Goal: Task Accomplishment & Management: Manage account settings

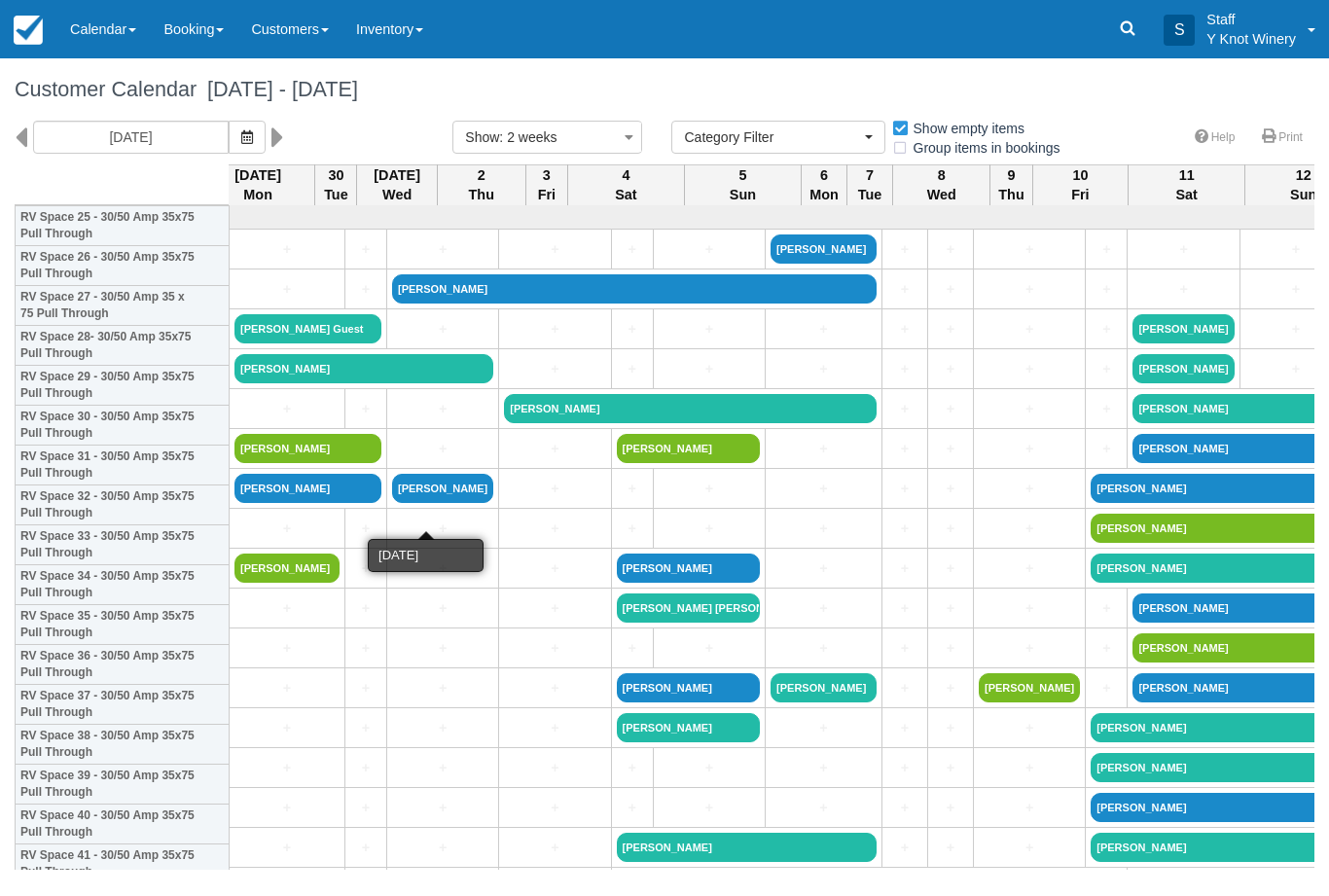
select select
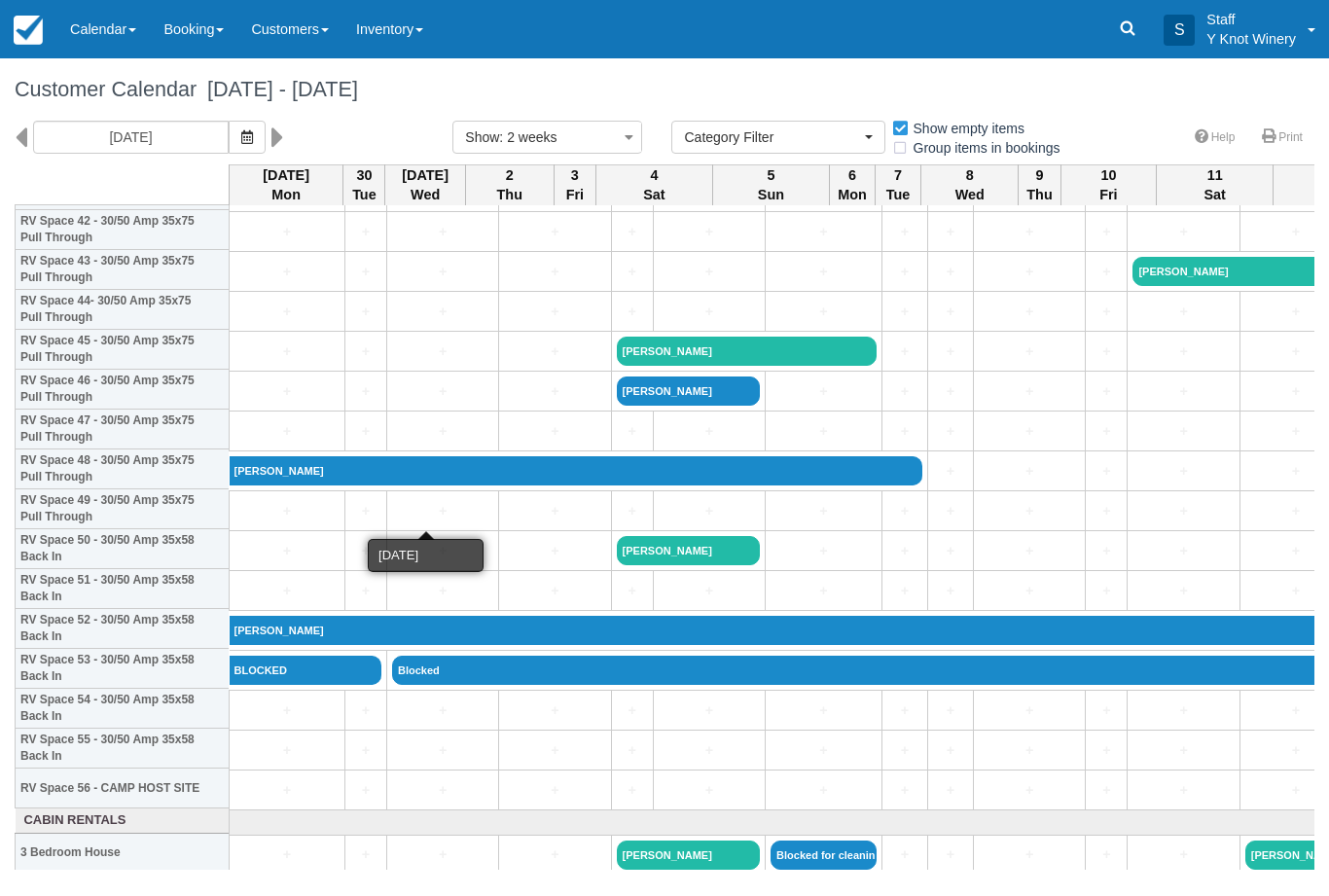
scroll to position [1737, 0]
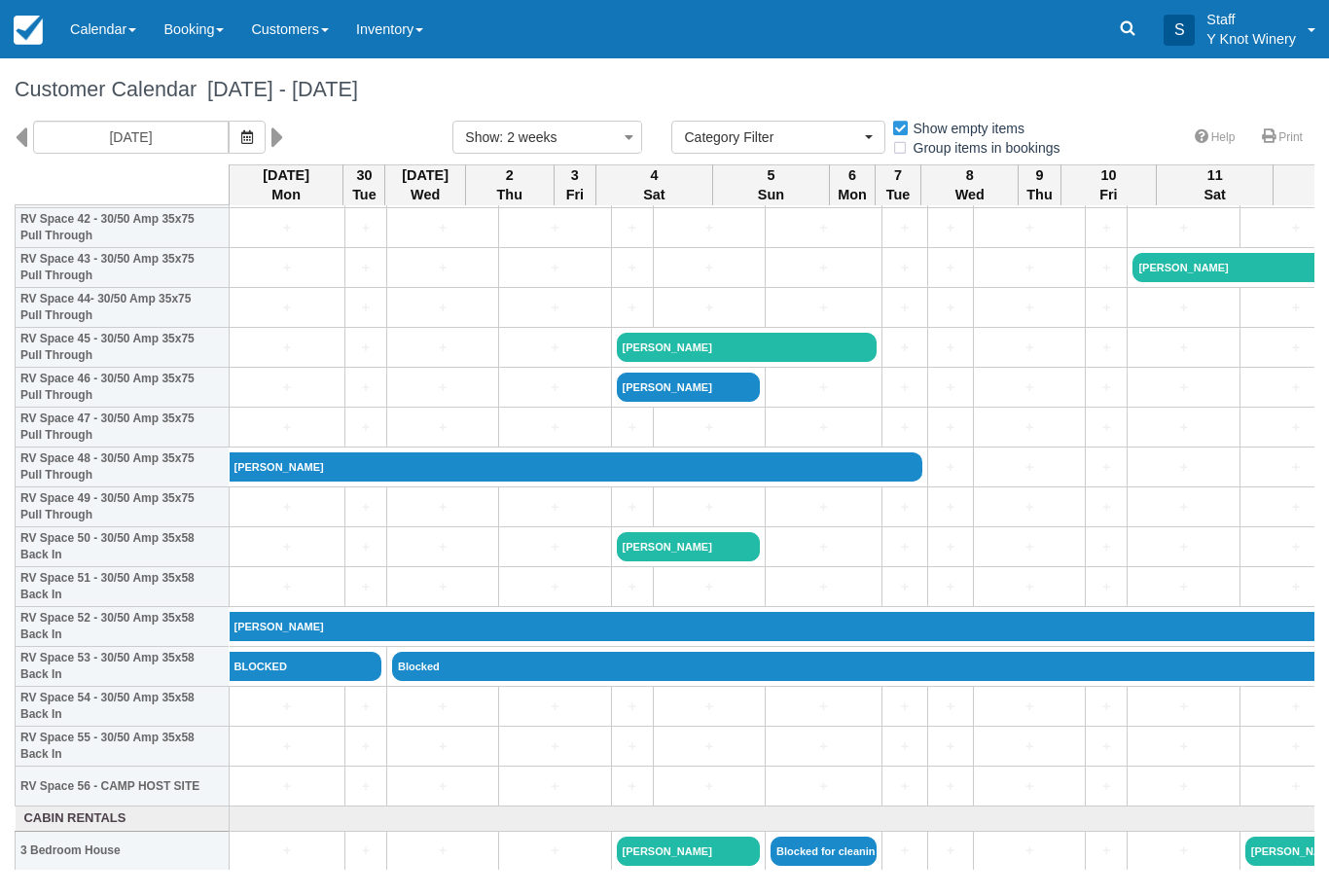
click at [849, 482] on link "[PERSON_NAME]" at bounding box center [577, 466] width 694 height 29
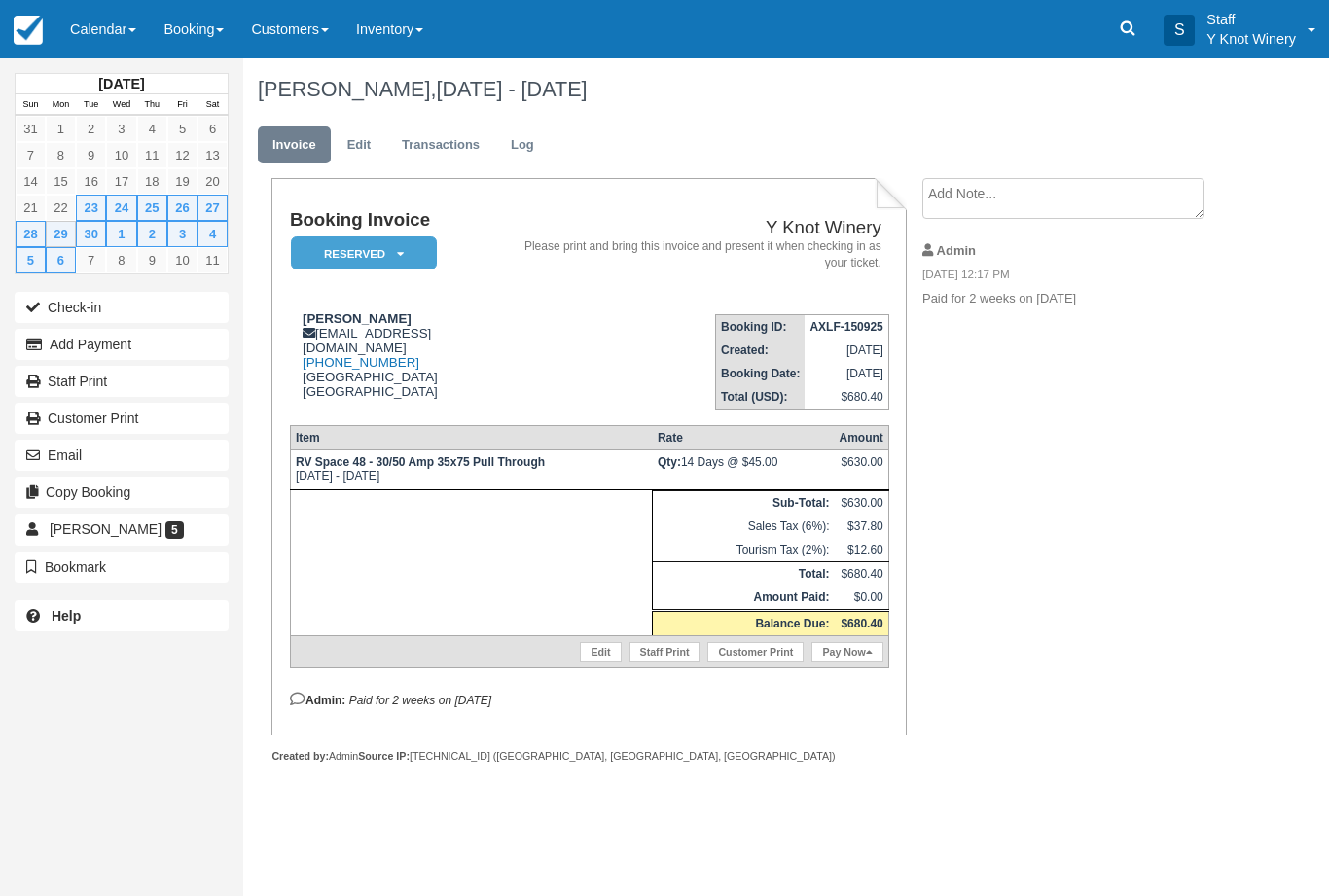
click at [587, 662] on link "Edit" at bounding box center [600, 651] width 41 height 19
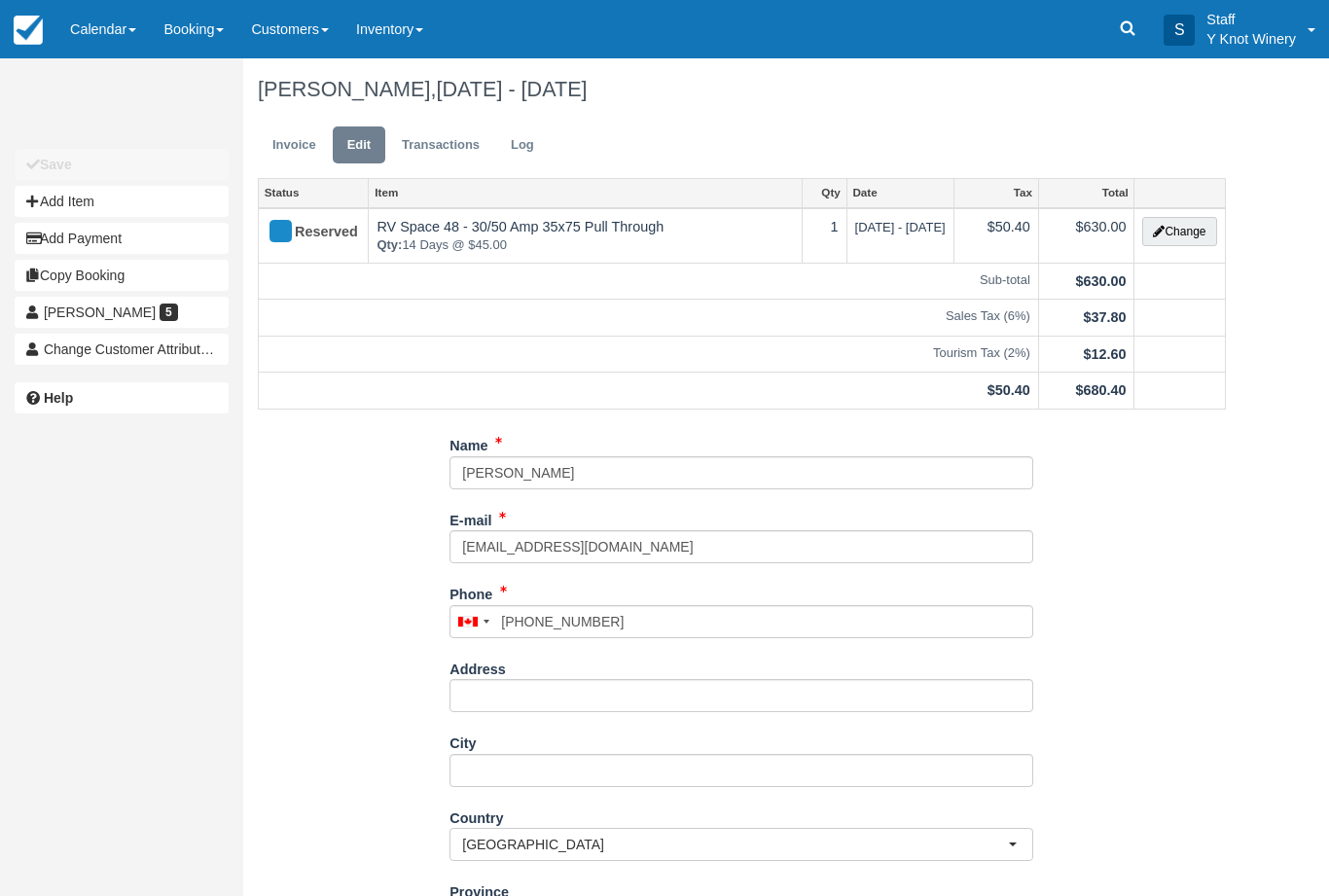
click at [1189, 233] on button "Change" at bounding box center [1179, 231] width 74 height 29
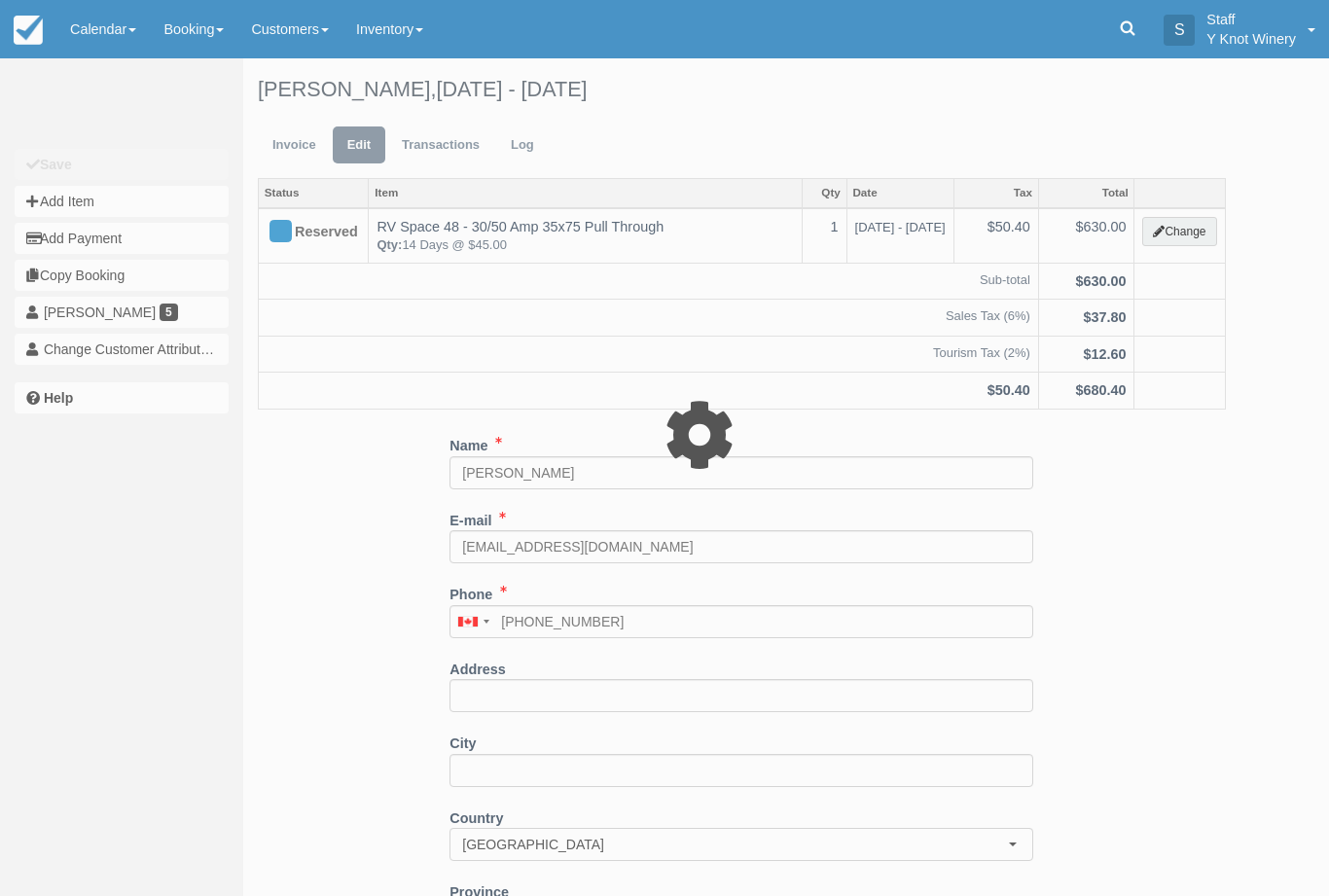
type input "630.00"
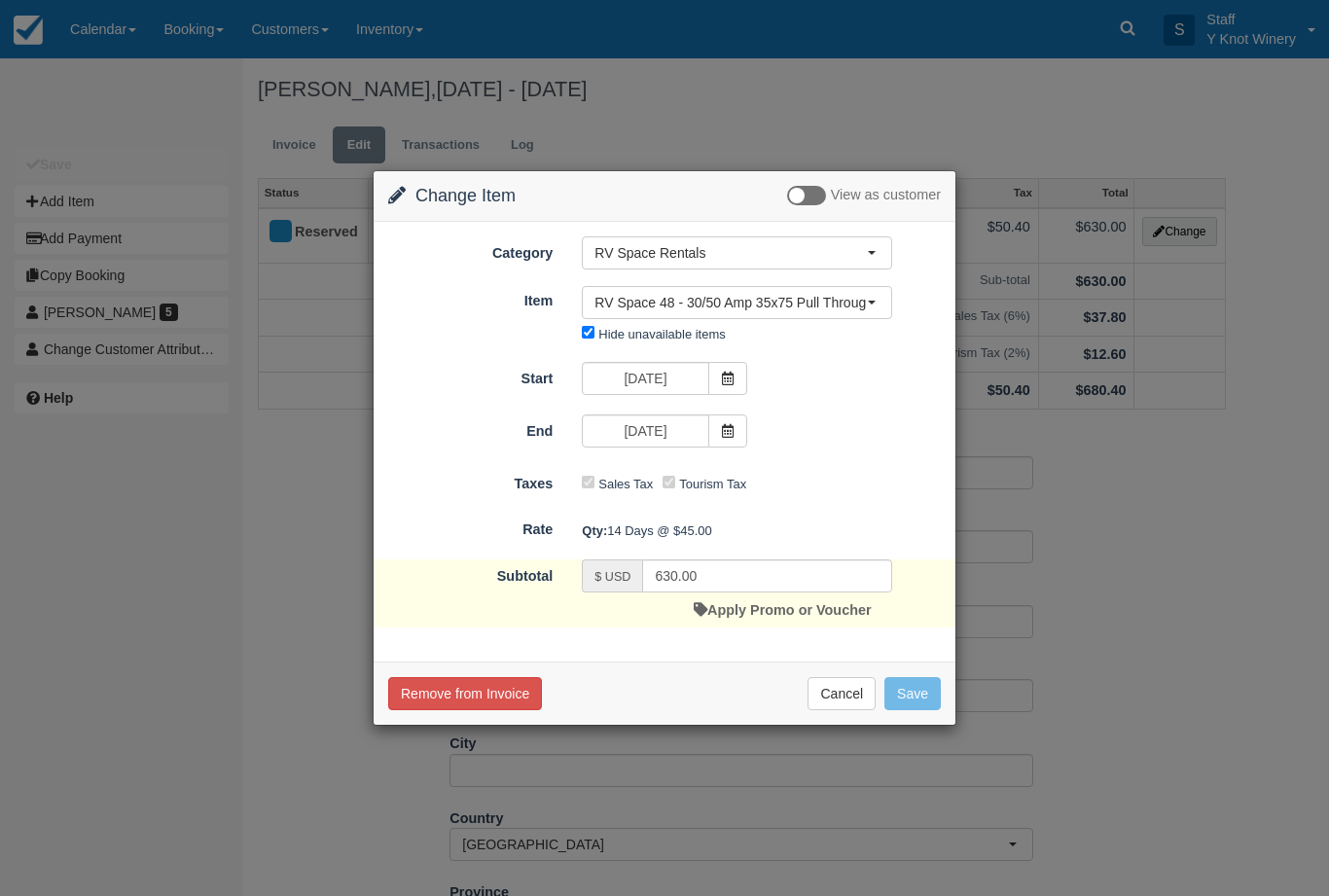
click at [730, 430] on icon at bounding box center [728, 431] width 14 height 14
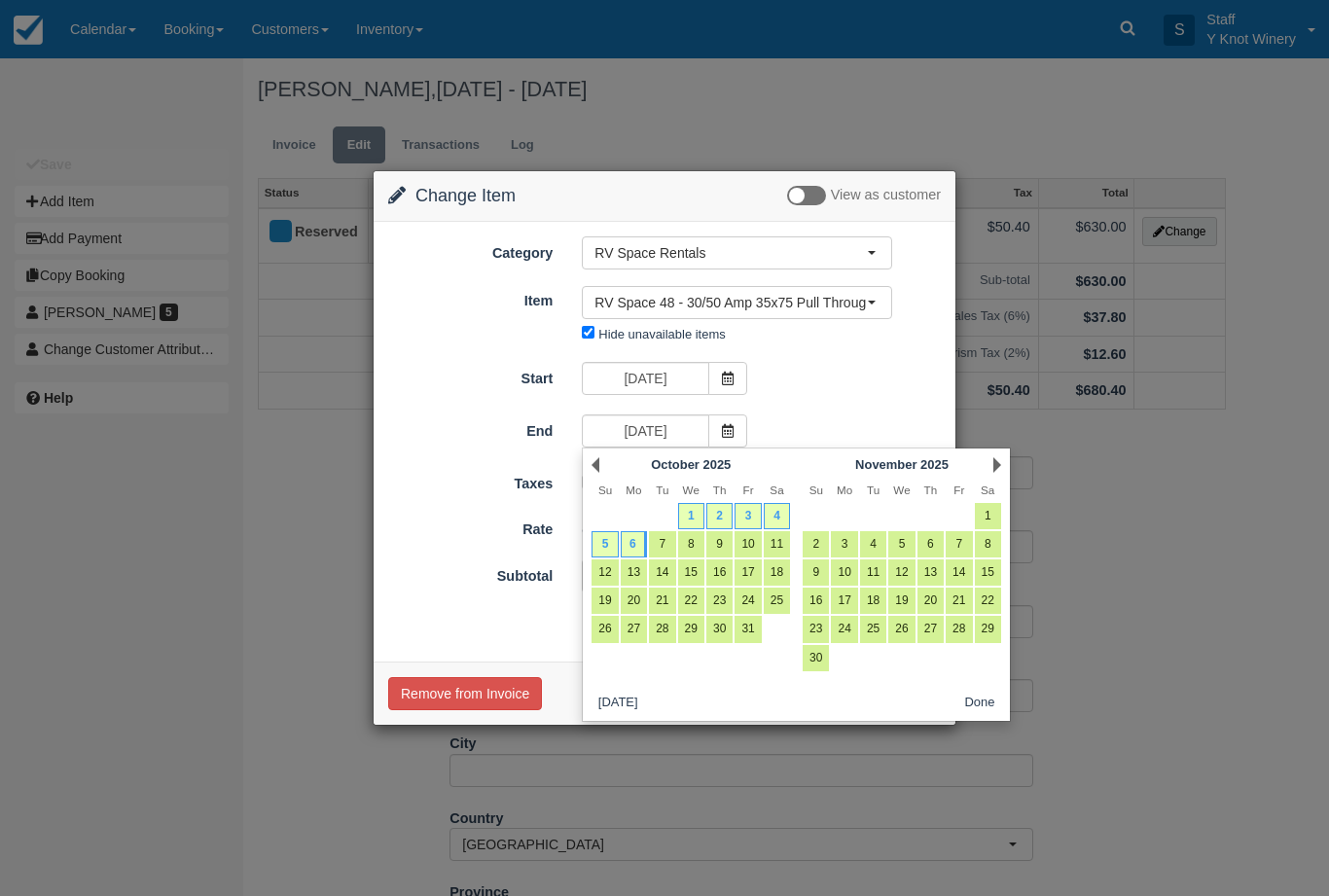
click at [603, 539] on link "5" at bounding box center [605, 544] width 26 height 26
type input "10/05/25"
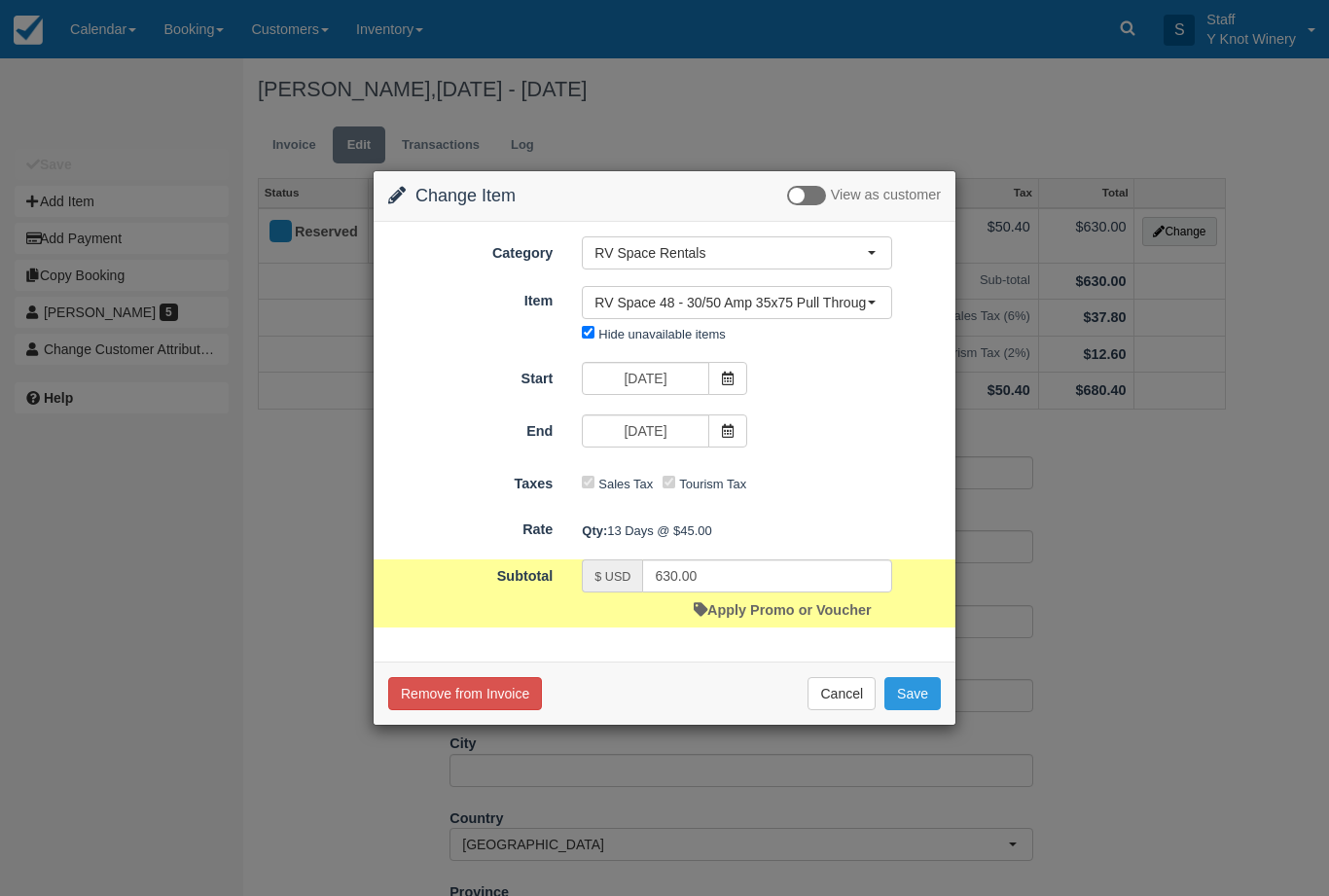
type input "585.00"
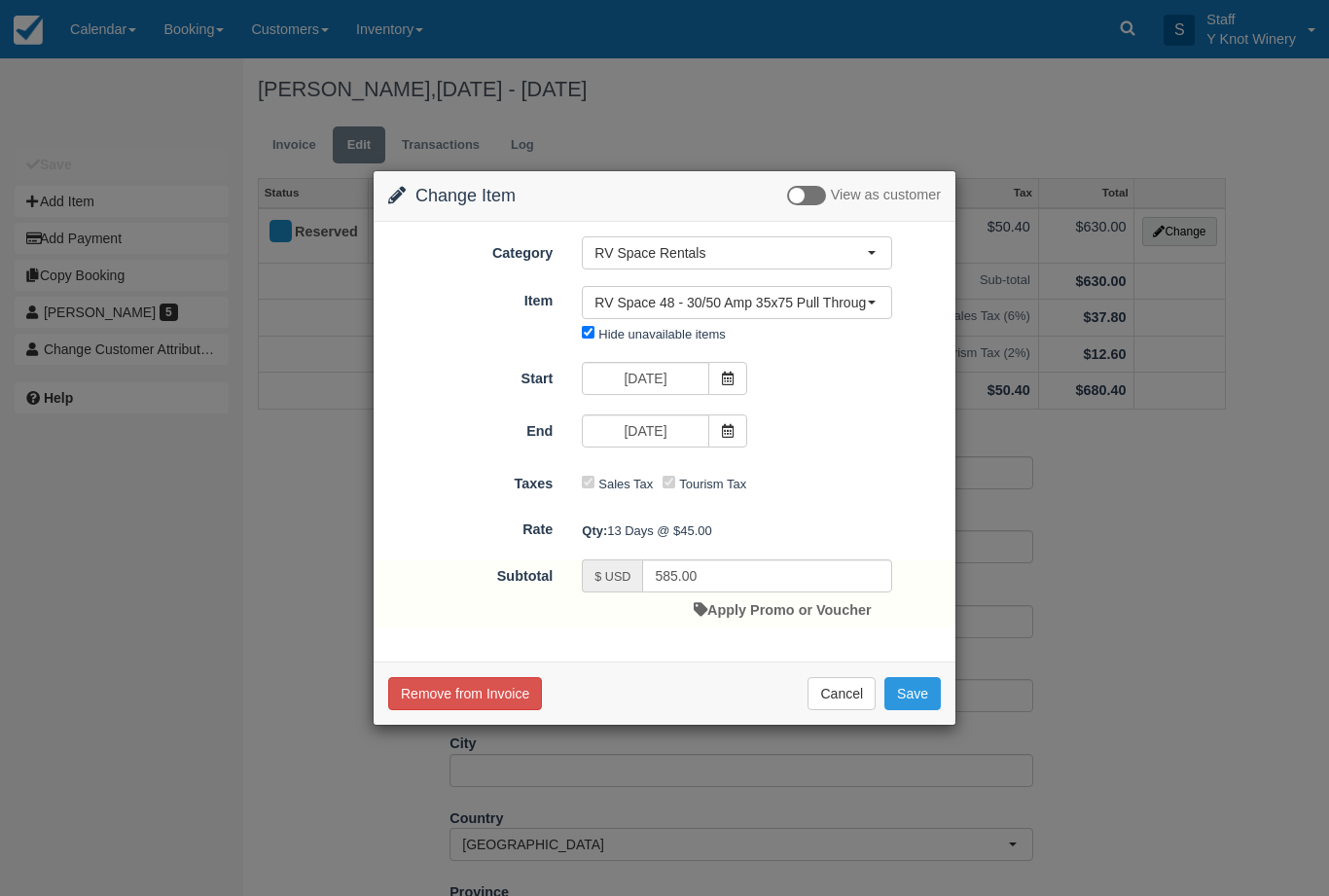
click at [918, 692] on button "Save" at bounding box center [912, 693] width 56 height 33
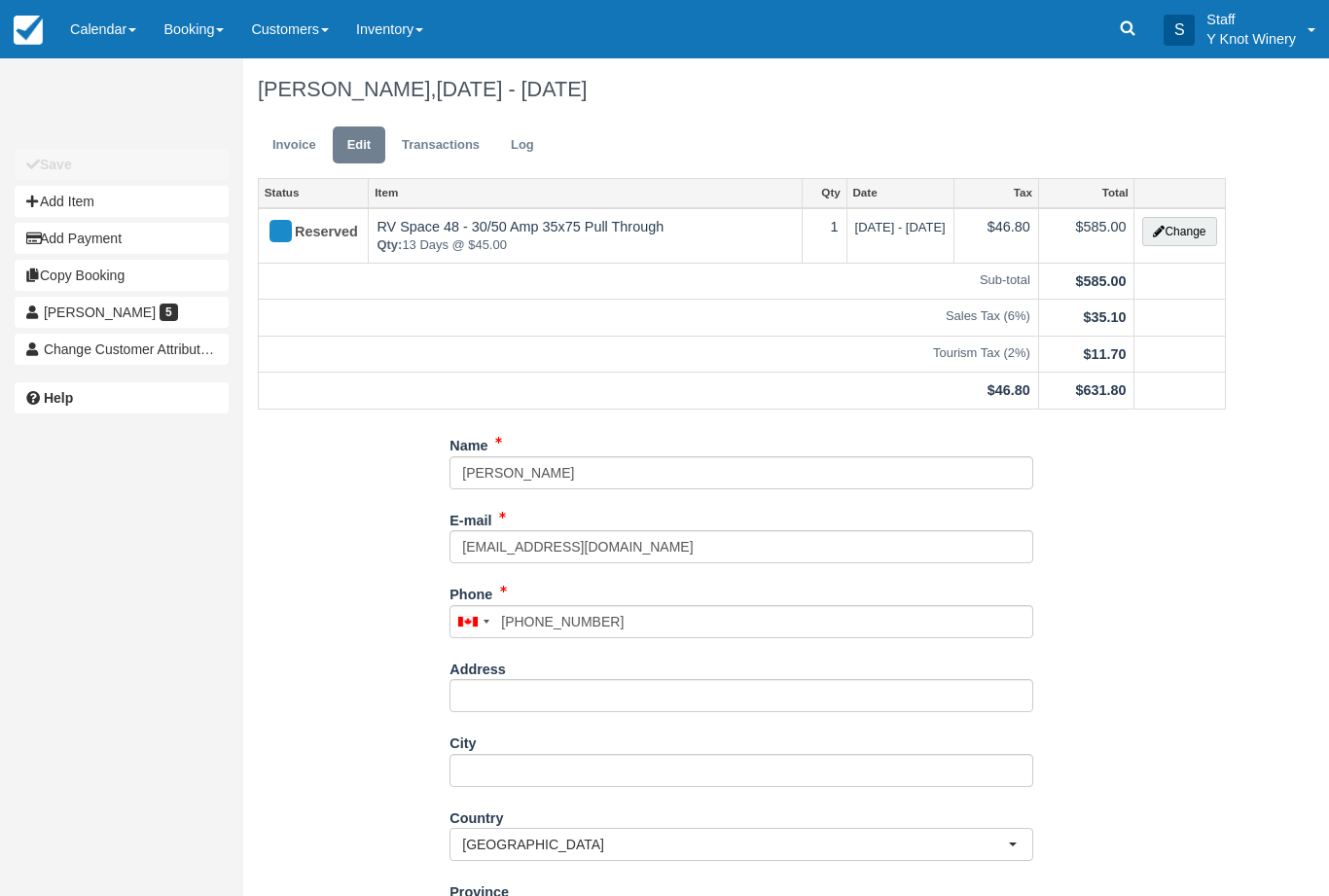
click at [118, 31] on link "Calendar" at bounding box center [102, 29] width 93 height 58
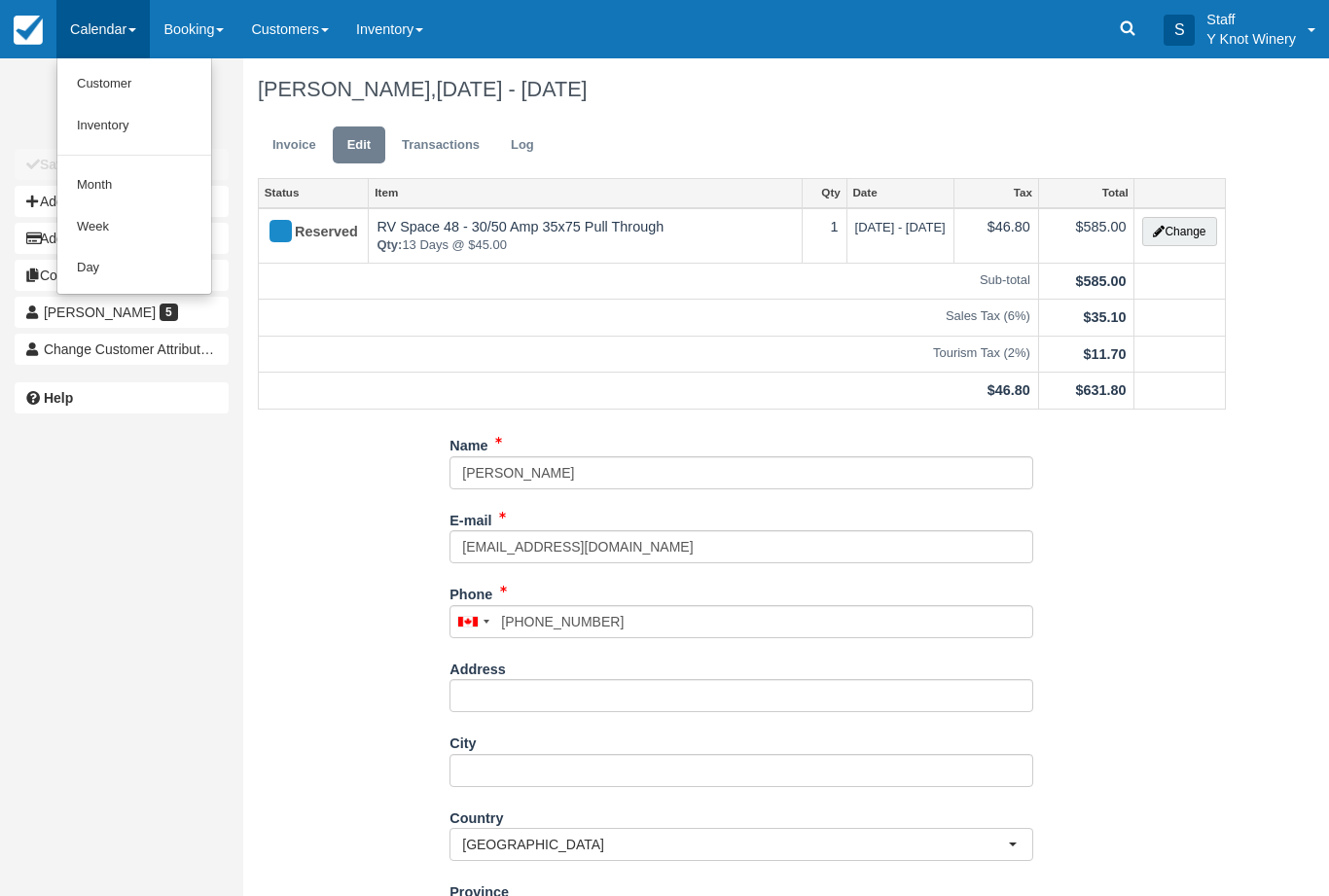
click at [126, 81] on link "Customer" at bounding box center [134, 84] width 154 height 42
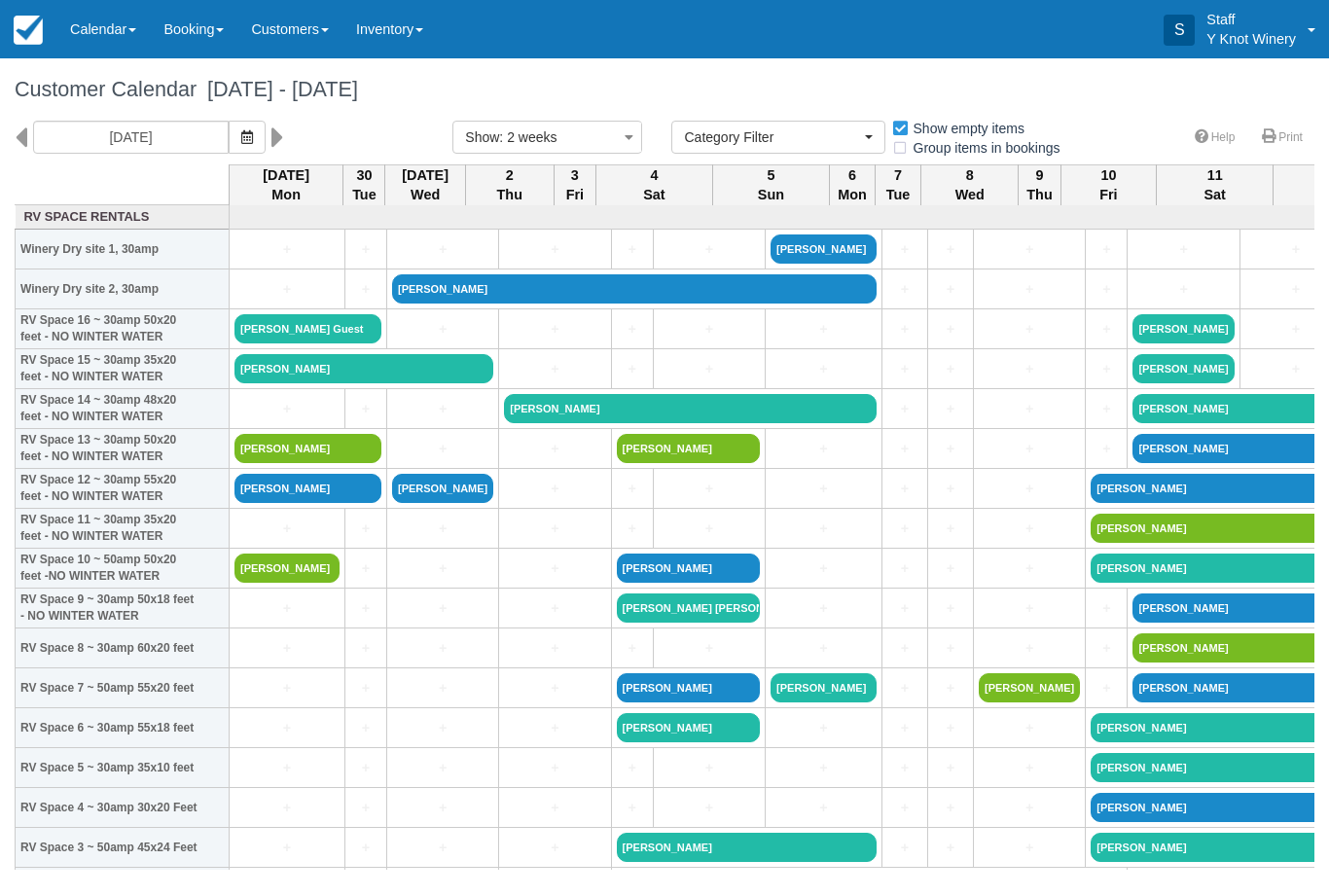
select select
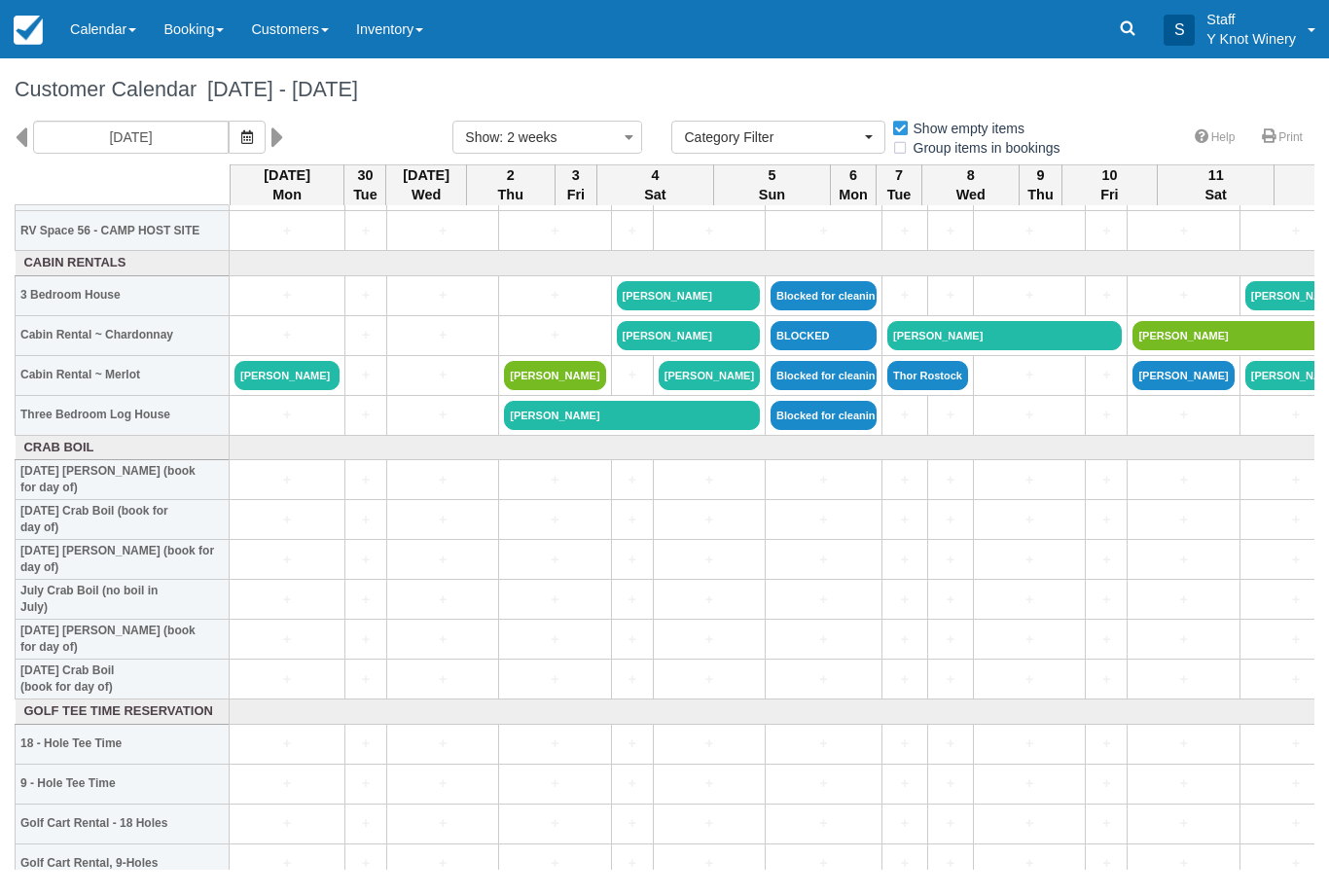
scroll to position [2292, 0]
